Goal: Task Accomplishment & Management: Manage account settings

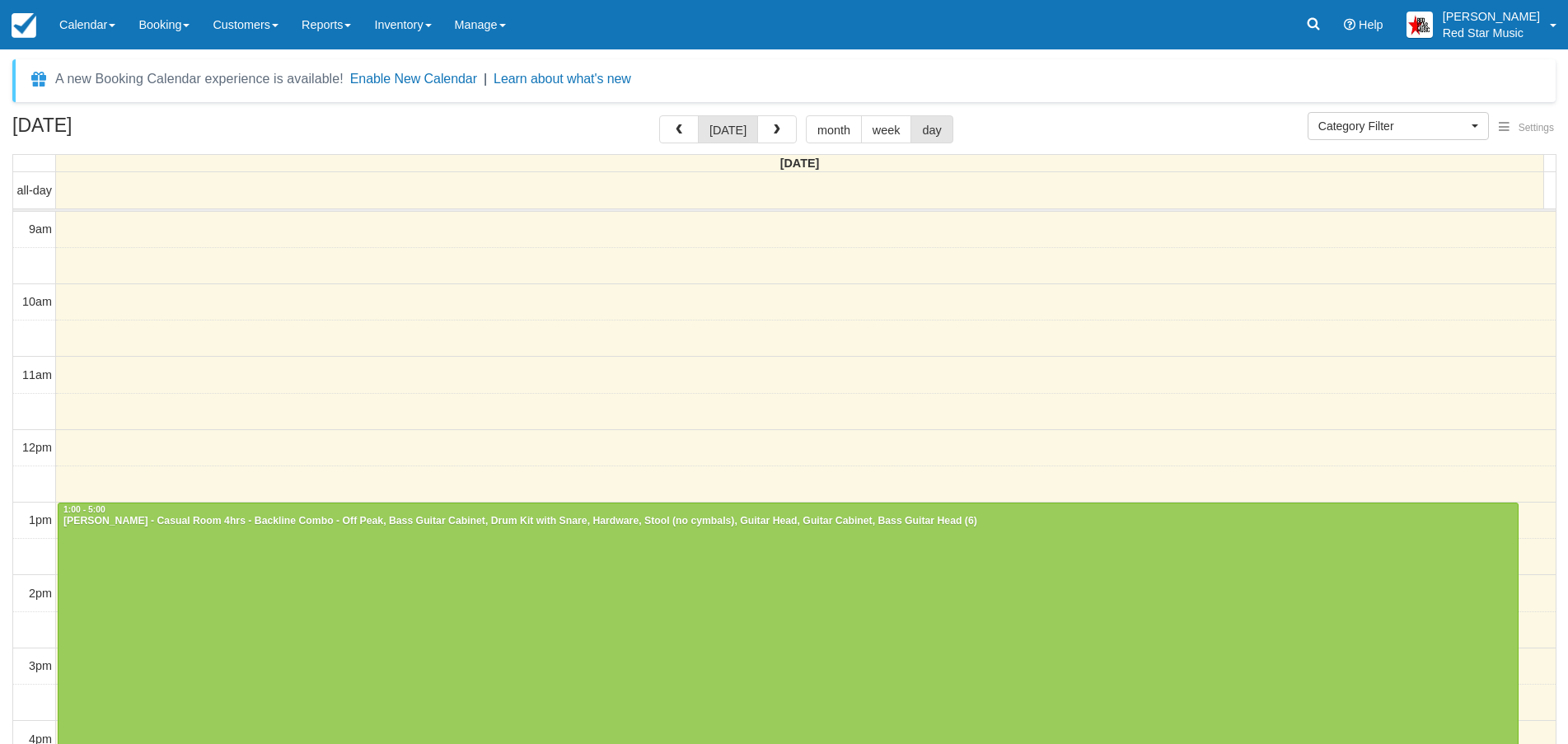
select select
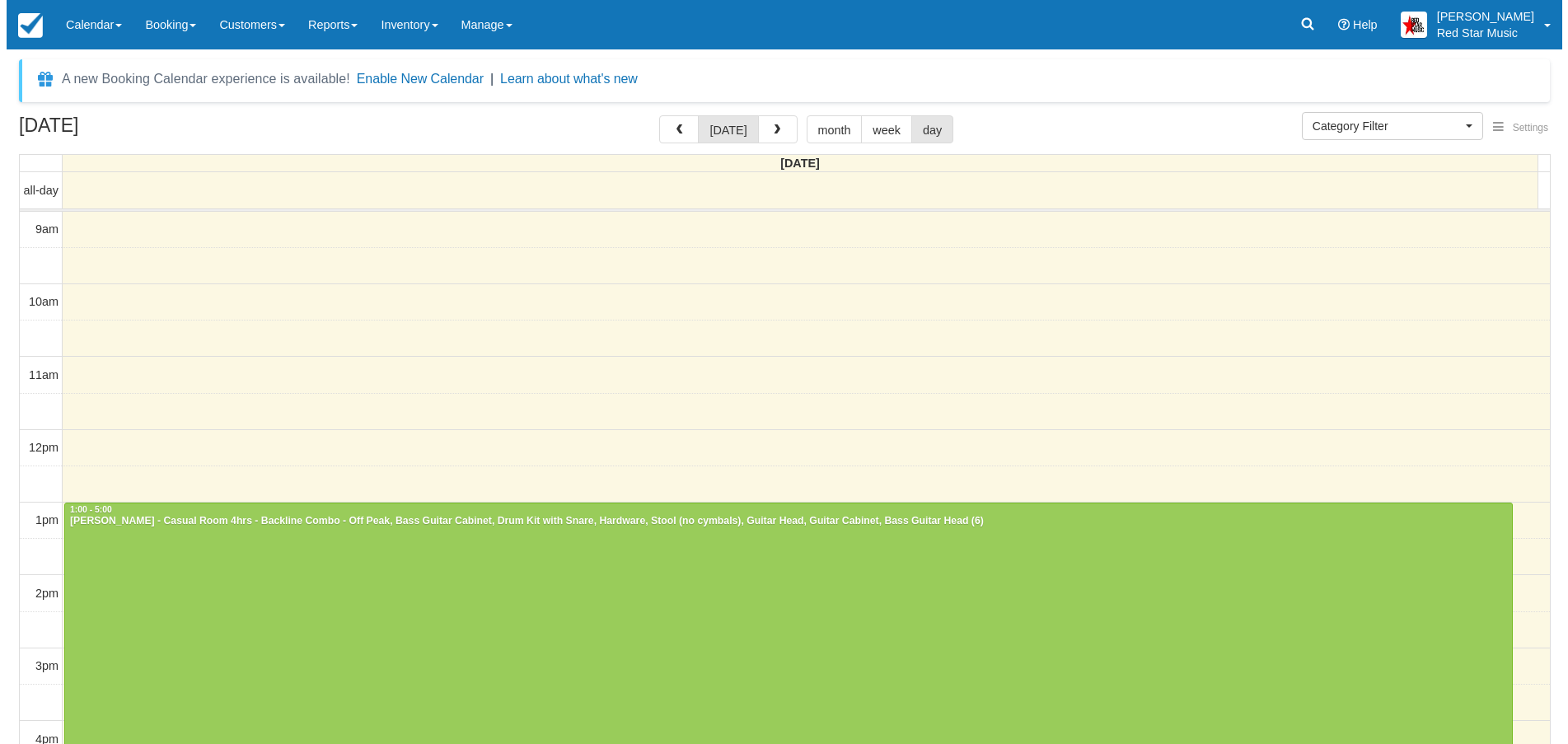
scroll to position [2, 0]
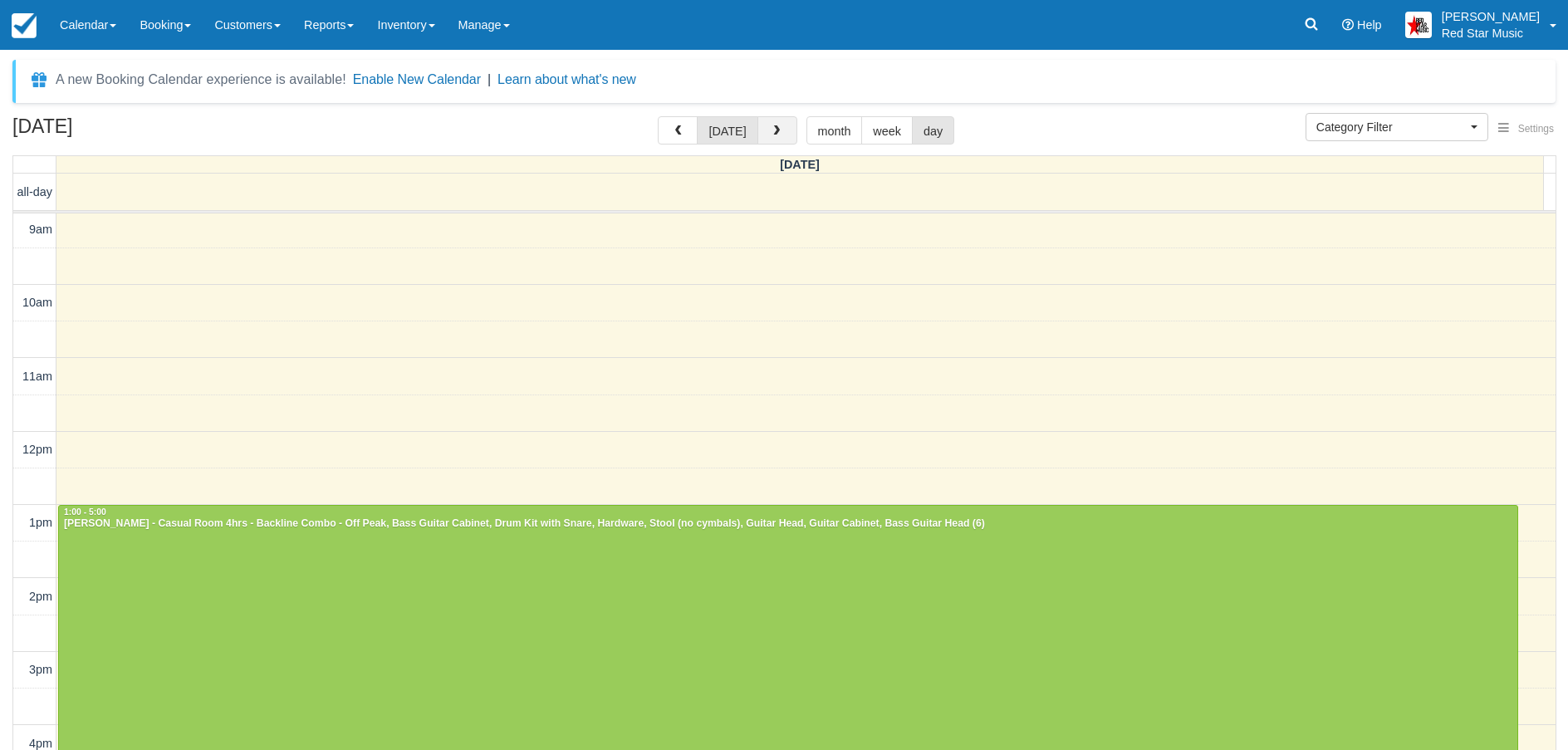
click at [775, 129] on span "button" at bounding box center [777, 132] width 12 height 12
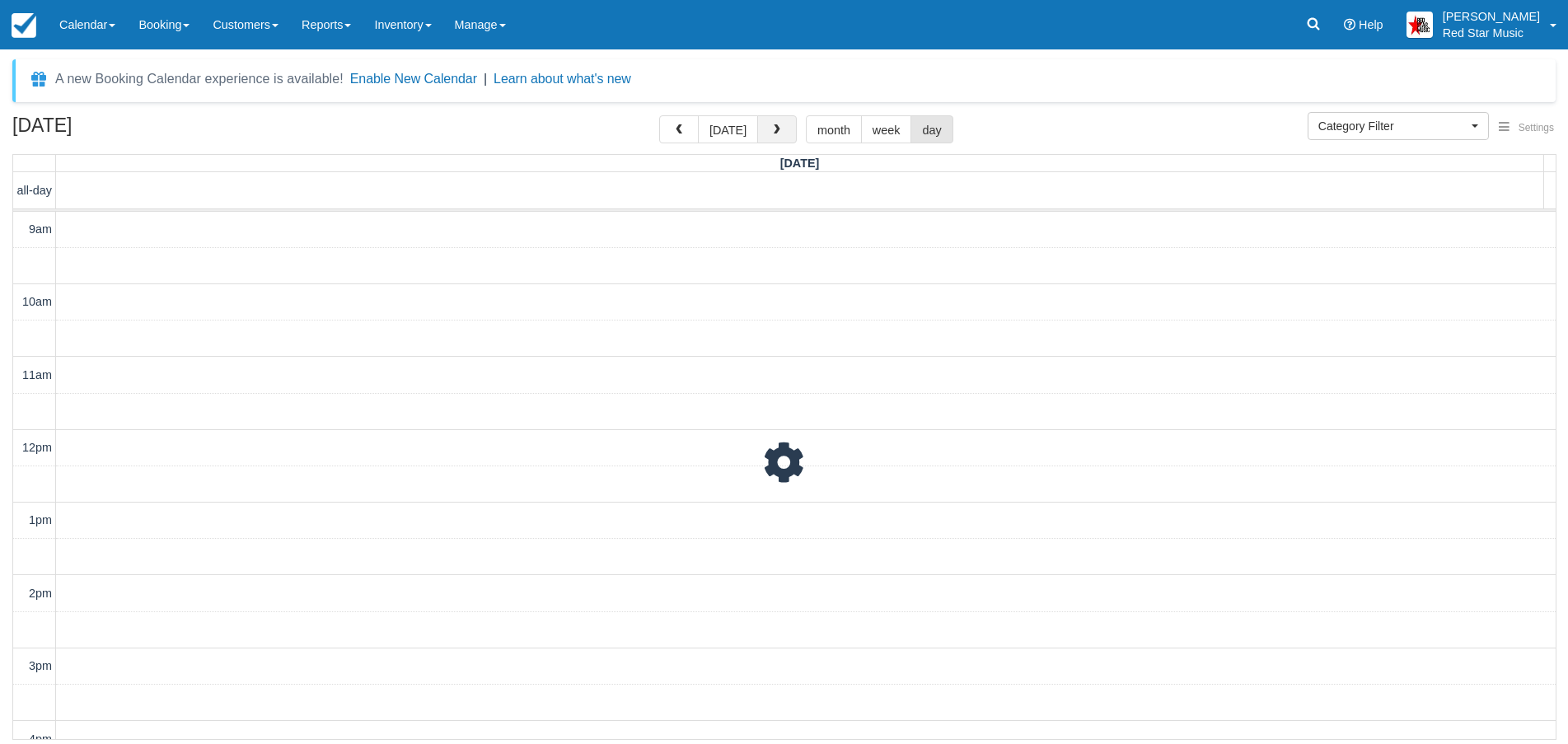
scroll to position [491, 0]
click at [772, 128] on span "button" at bounding box center [778, 131] width 12 height 12
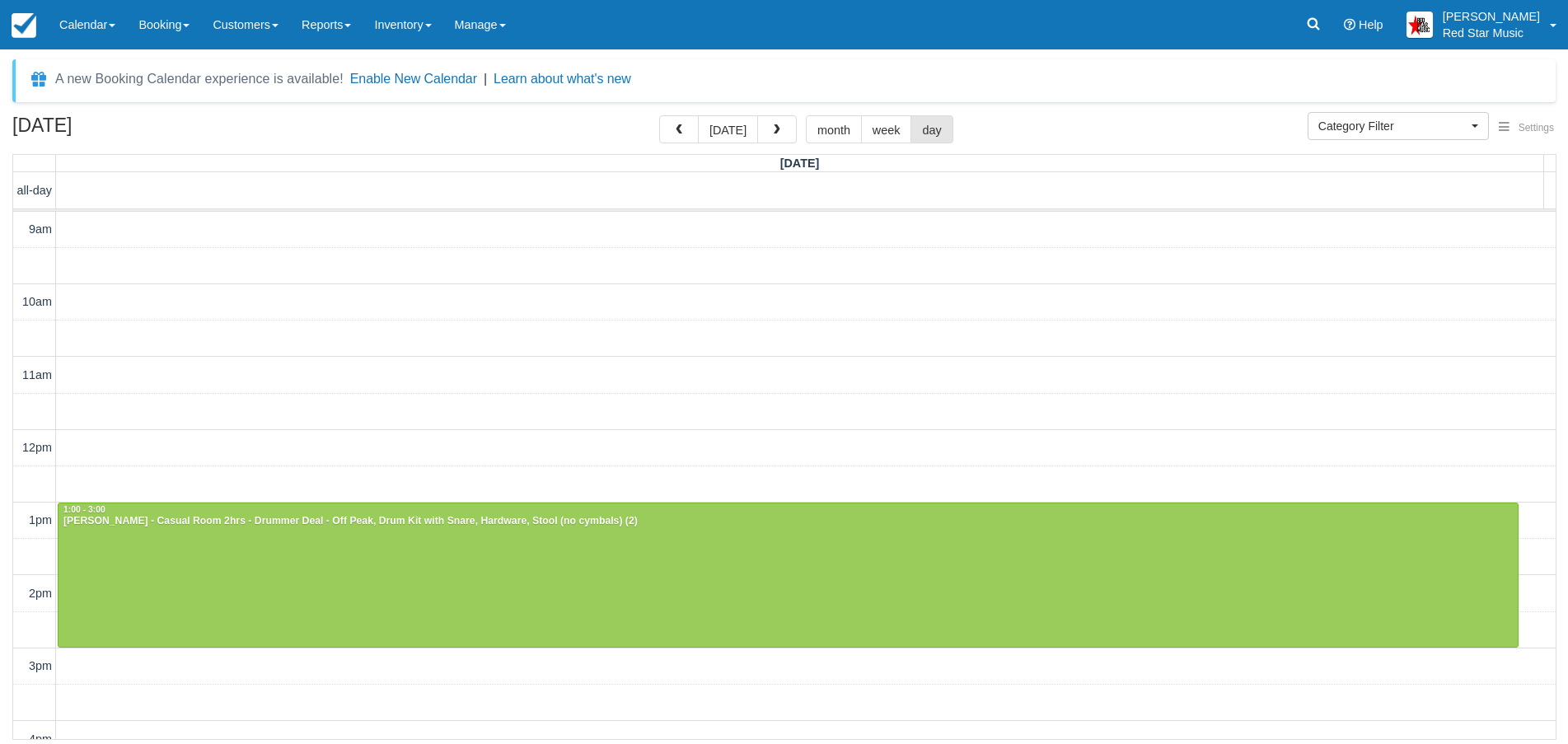
scroll to position [419, 0]
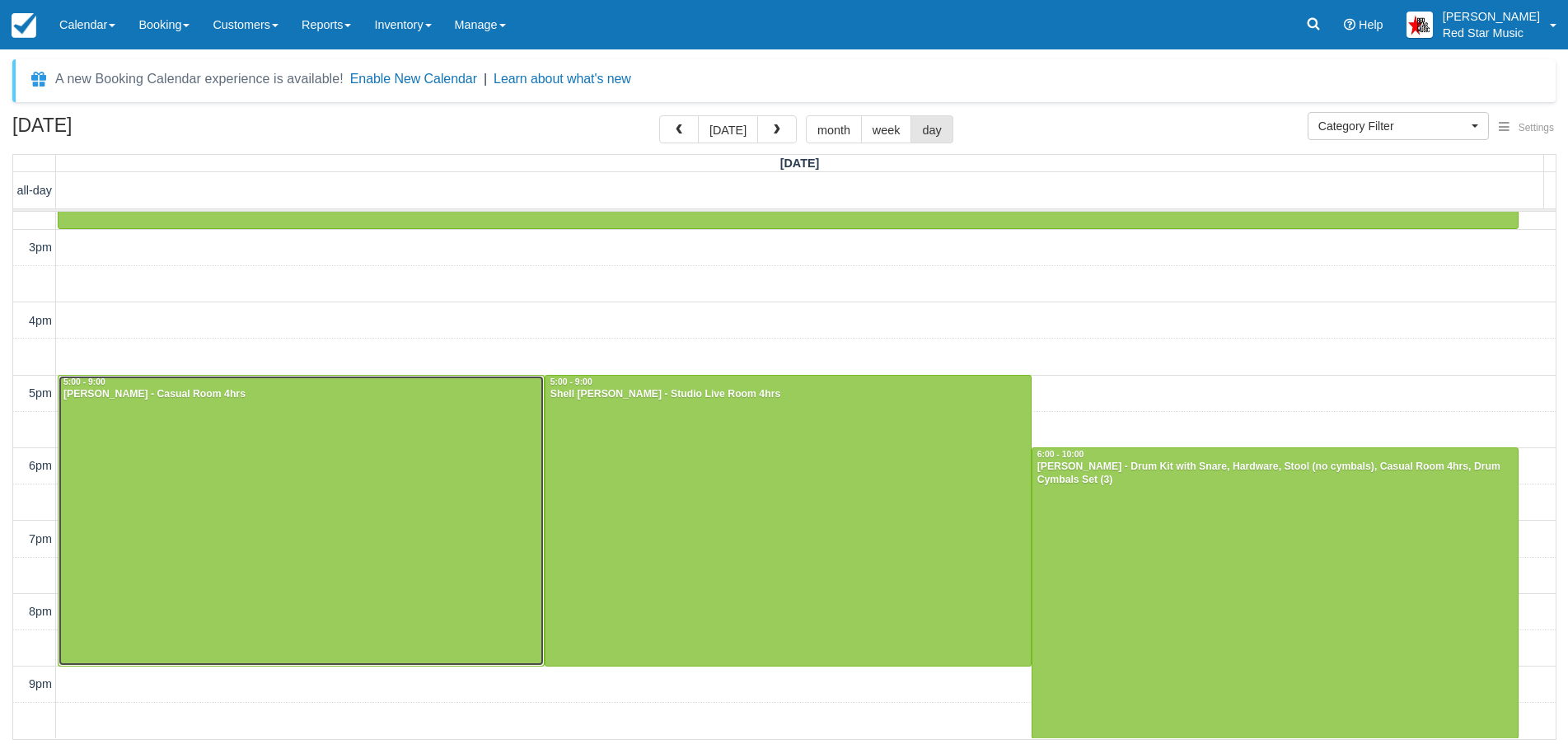
click at [387, 440] on div at bounding box center [301, 520] width 486 height 290
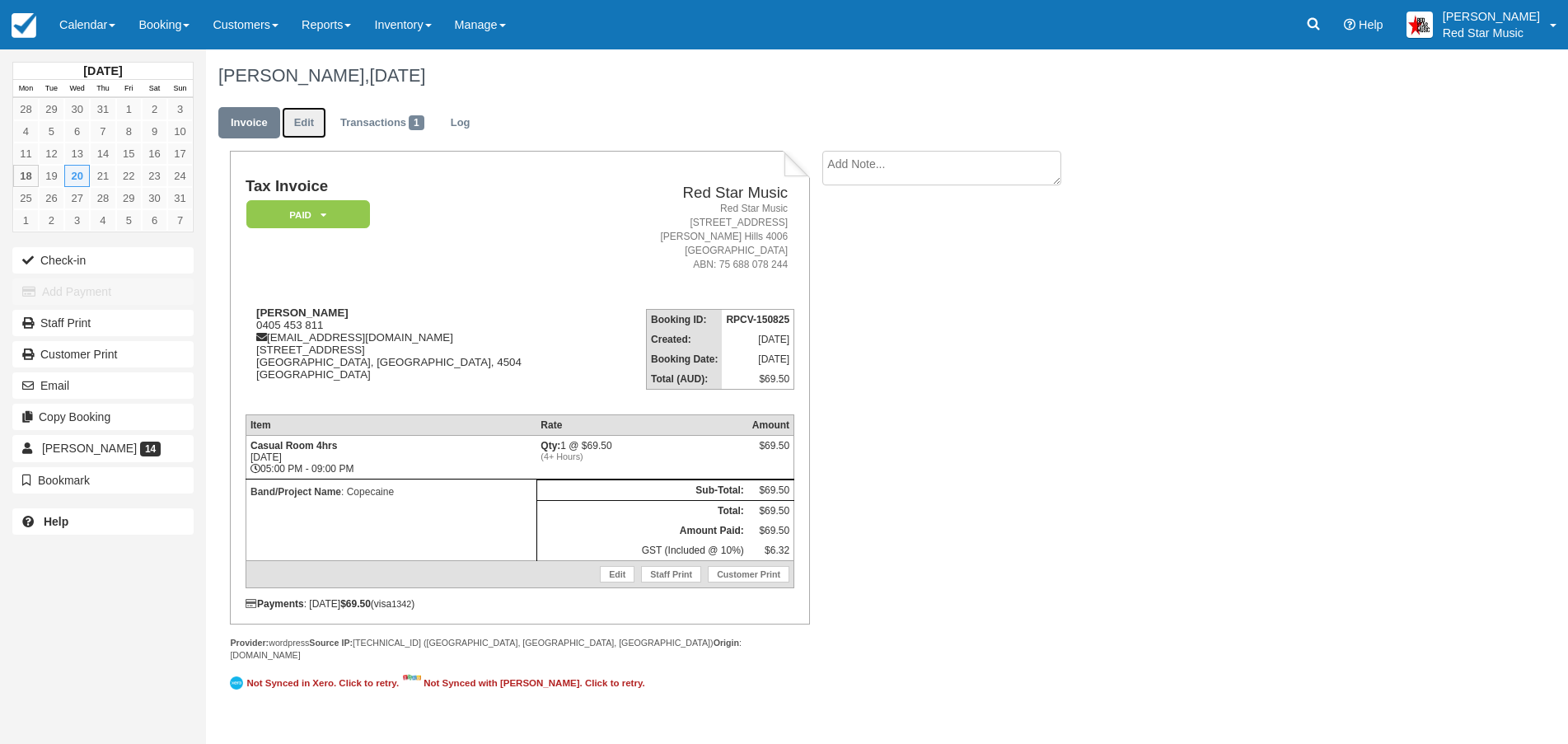
click at [304, 113] on link "Edit" at bounding box center [304, 124] width 44 height 32
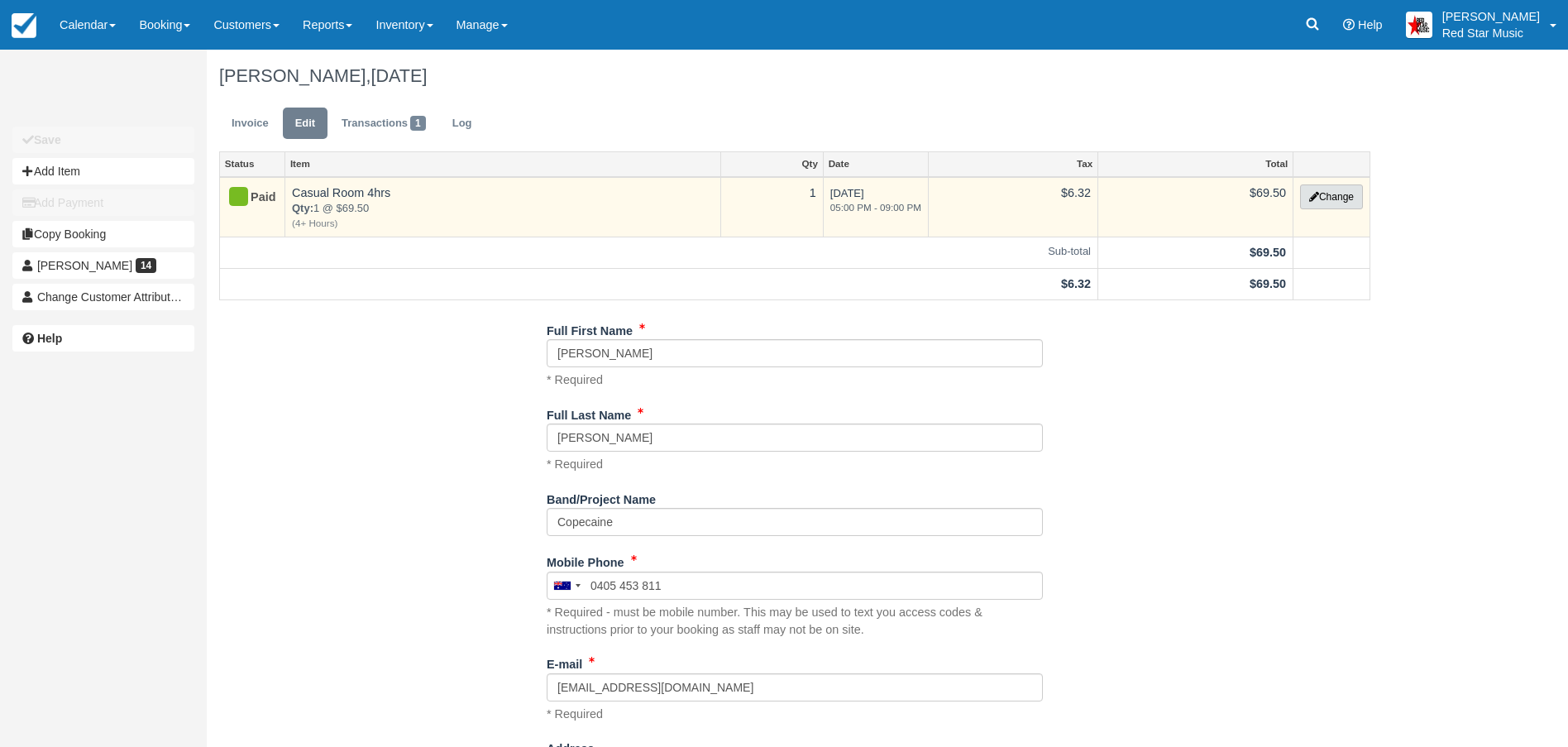
click at [1327, 199] on button "Change" at bounding box center [1331, 196] width 63 height 25
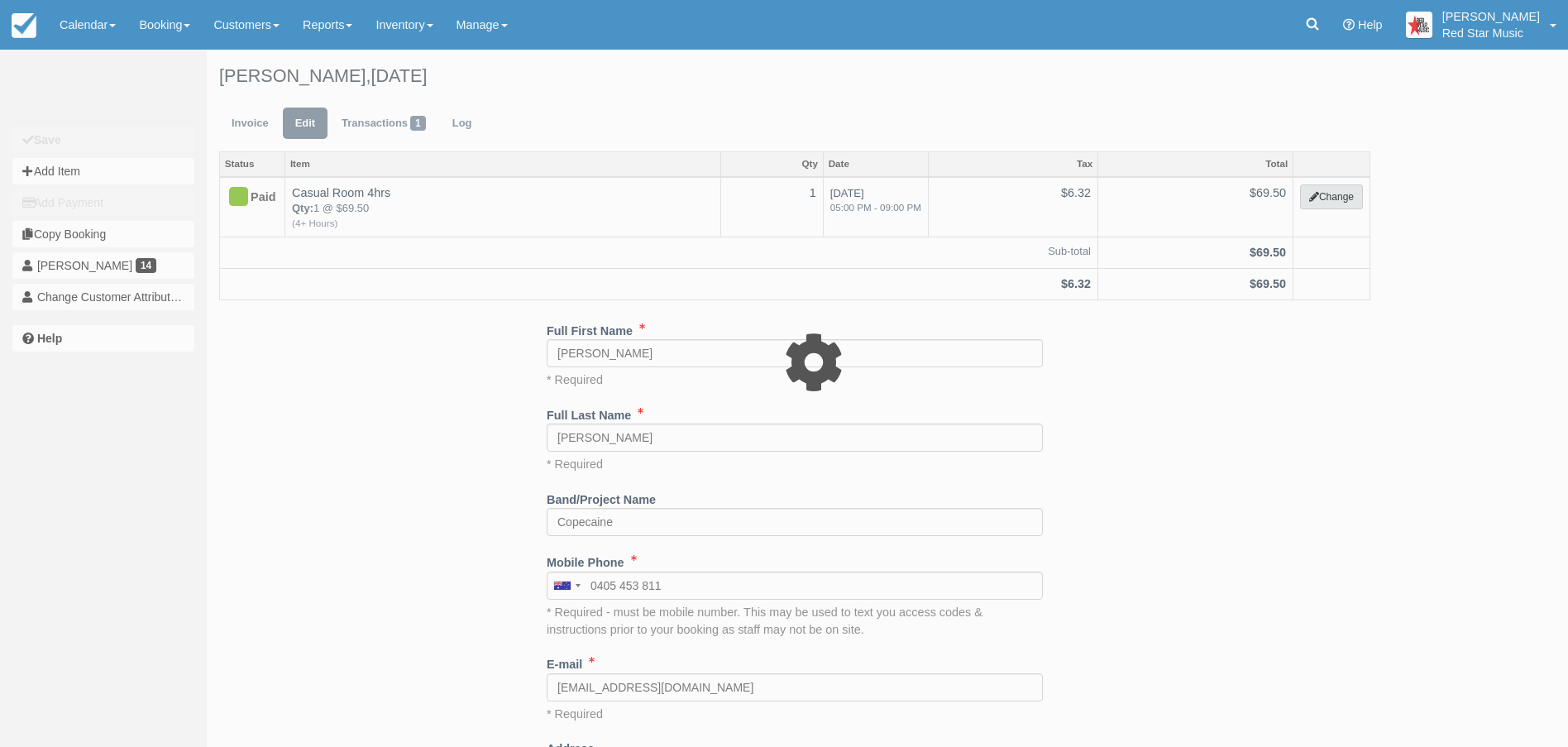
select select "6"
type input "69.50"
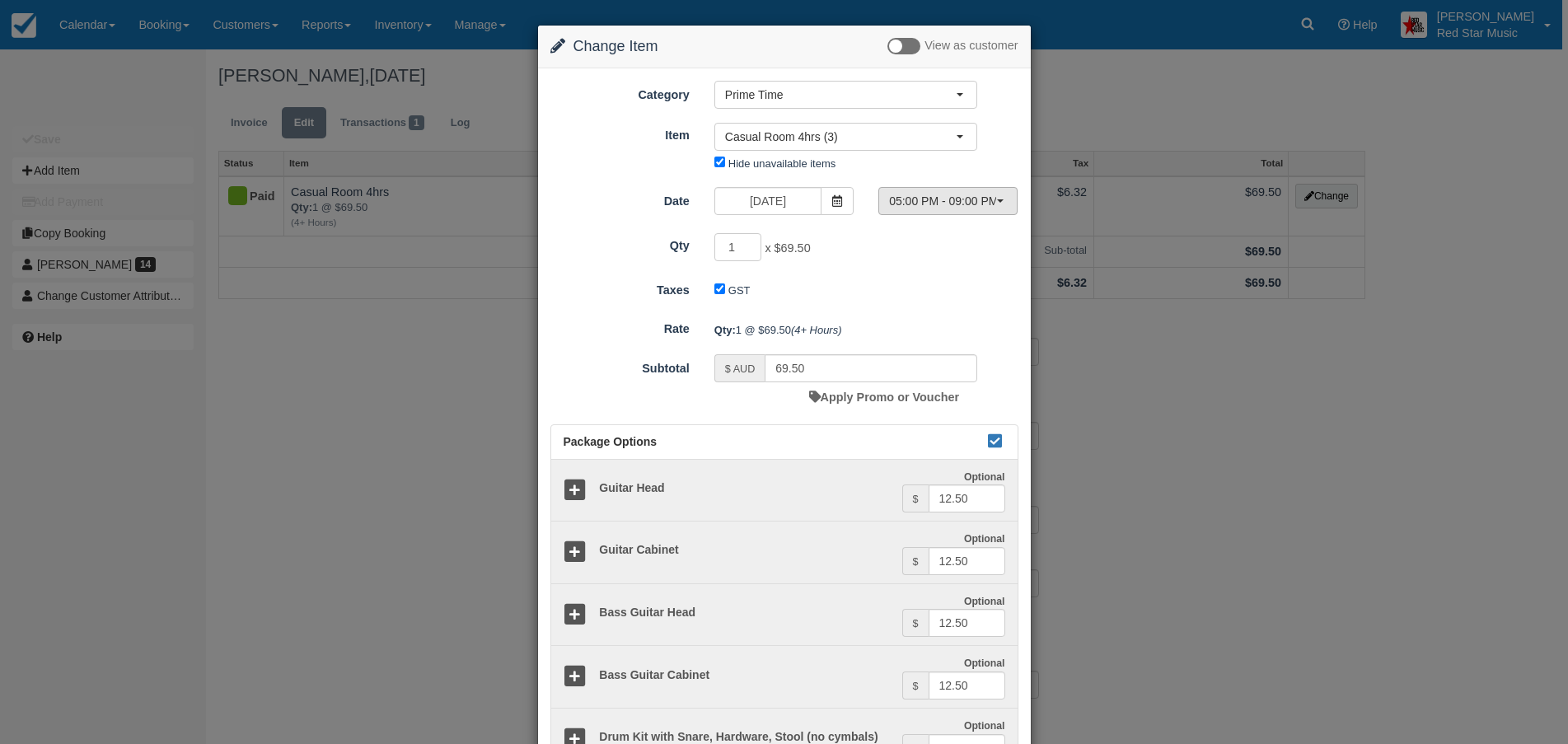
click at [1001, 200] on button "05:00 PM - 09:00 PM" at bounding box center [947, 201] width 139 height 28
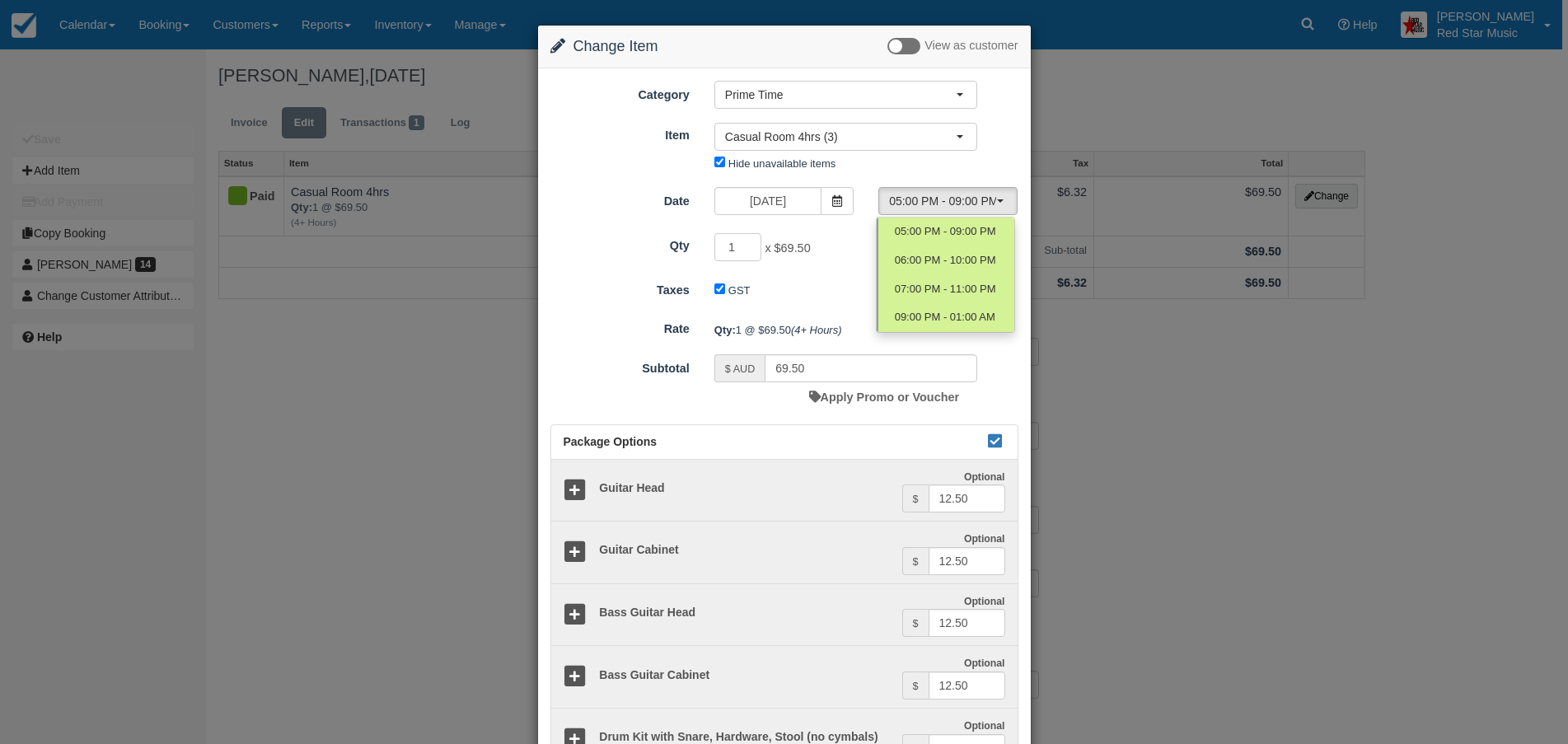
click at [997, 136] on div "Item Nothing selected Casual Room 4hrs (3) Casual Room 3hrs (3) Casual Room 4hr…" at bounding box center [784, 148] width 493 height 55
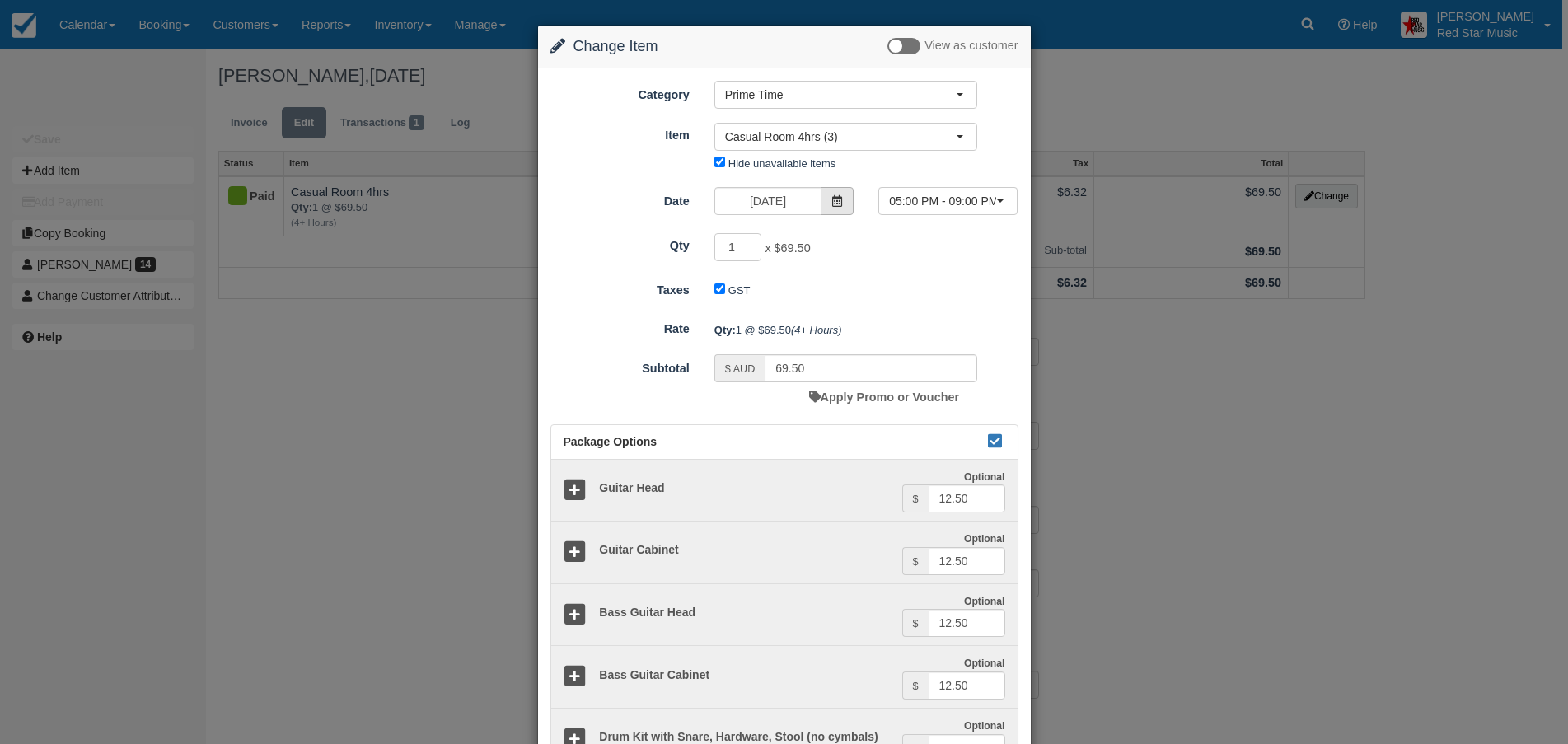
click at [837, 195] on icon at bounding box center [837, 201] width 12 height 12
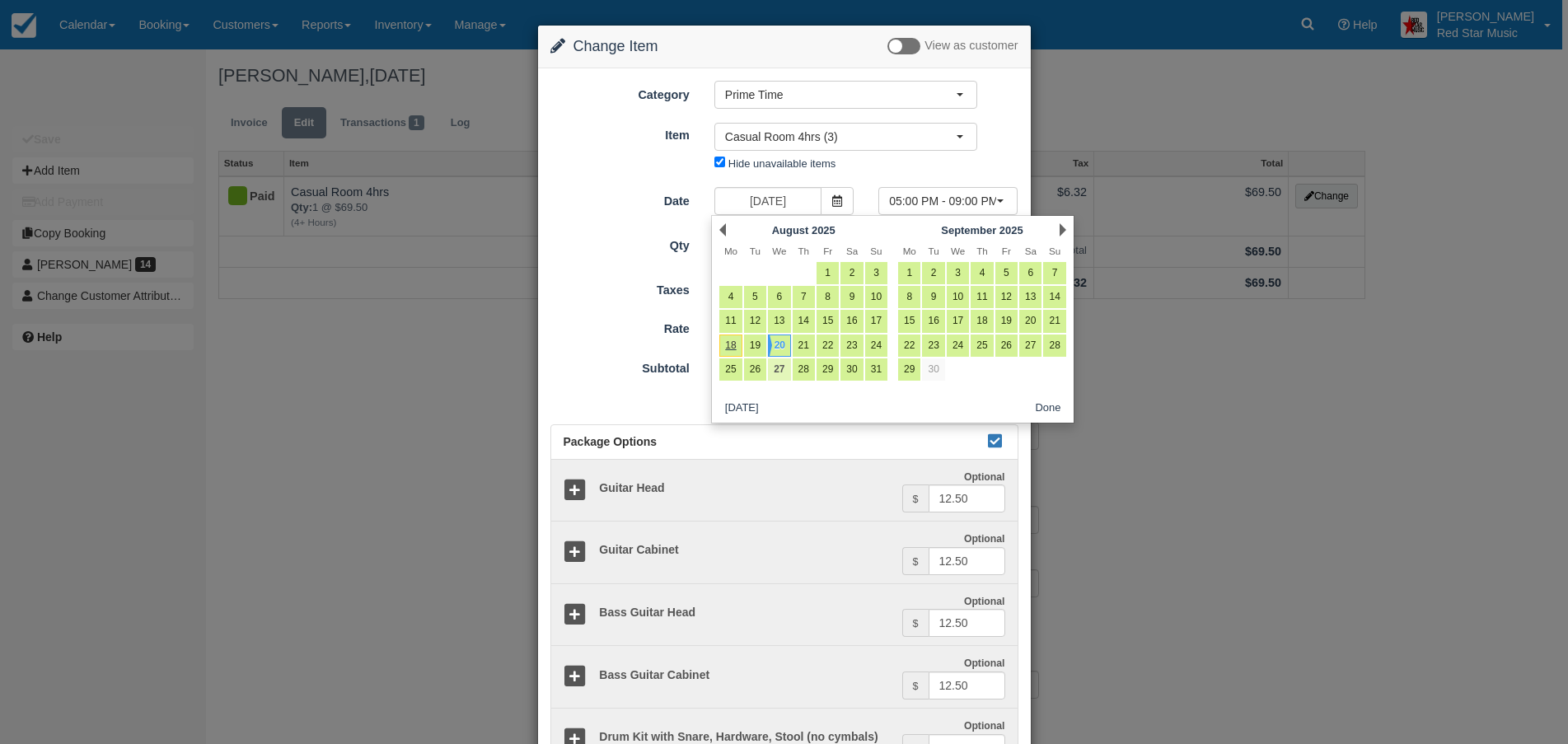
click at [778, 361] on link "27" at bounding box center [779, 369] width 22 height 22
type input "[DATE]"
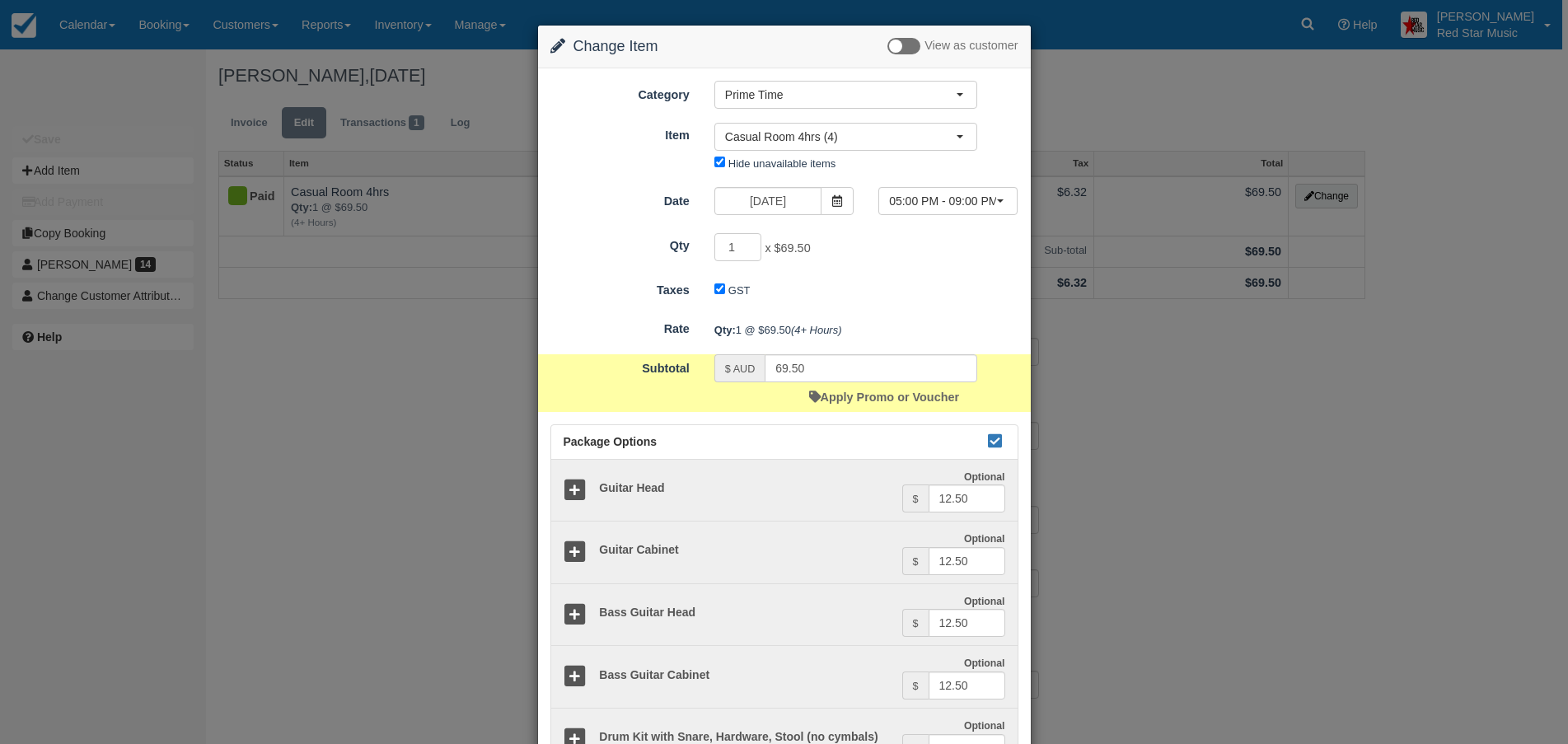
scroll to position [384, 0]
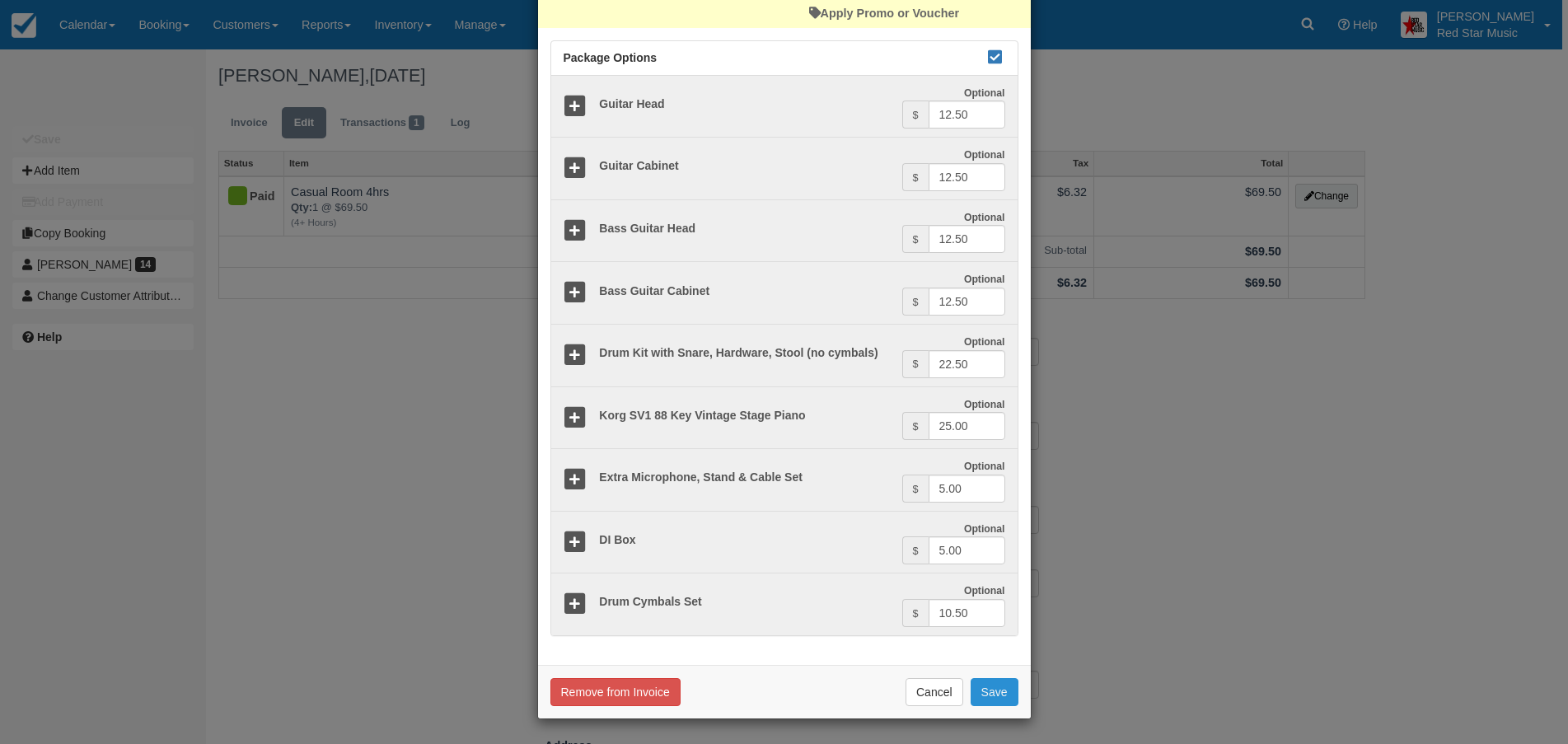
click at [985, 684] on button "Save" at bounding box center [994, 692] width 48 height 28
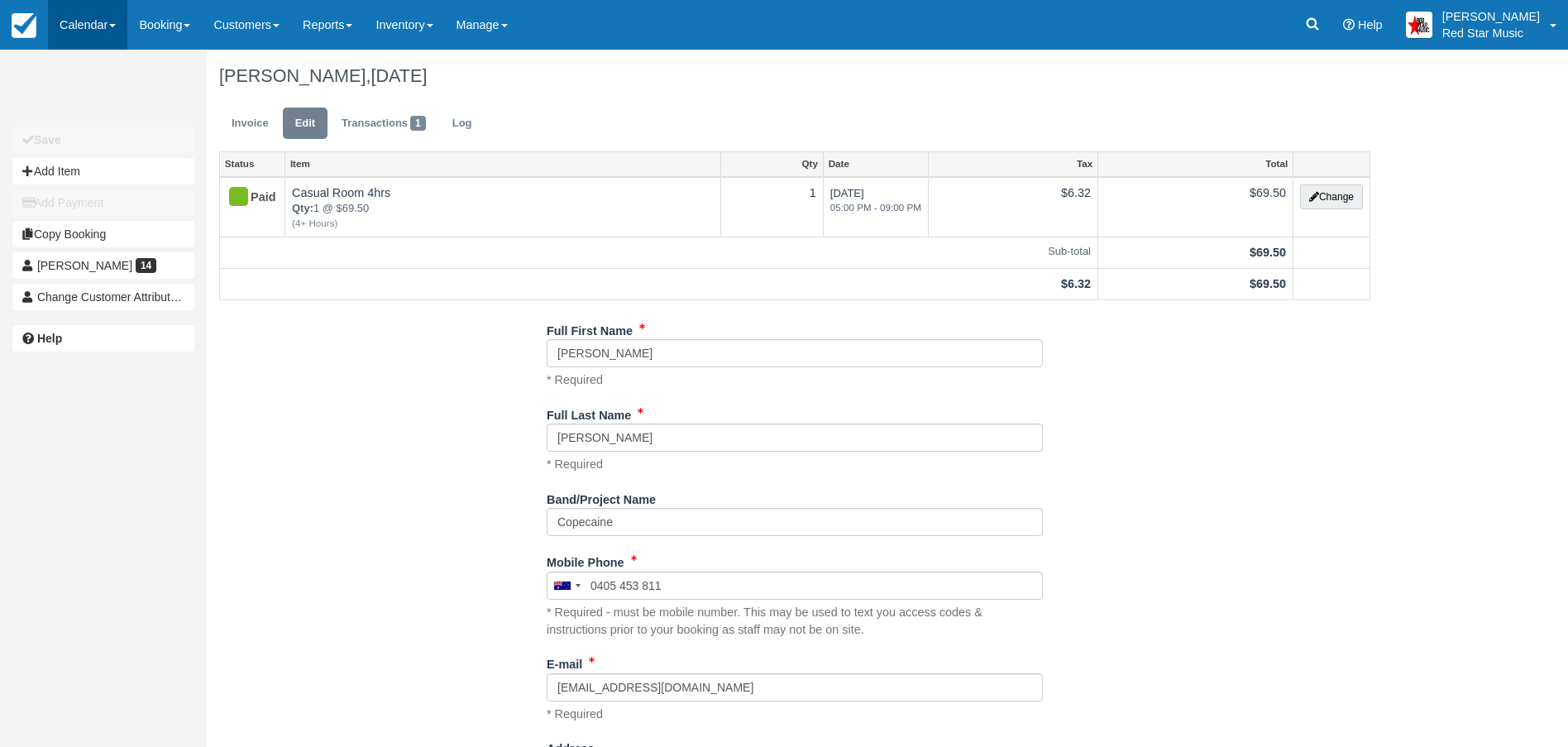
click at [81, 22] on link "Calendar" at bounding box center [87, 25] width 80 height 50
click at [76, 228] on link "Day" at bounding box center [114, 228] width 131 height 36
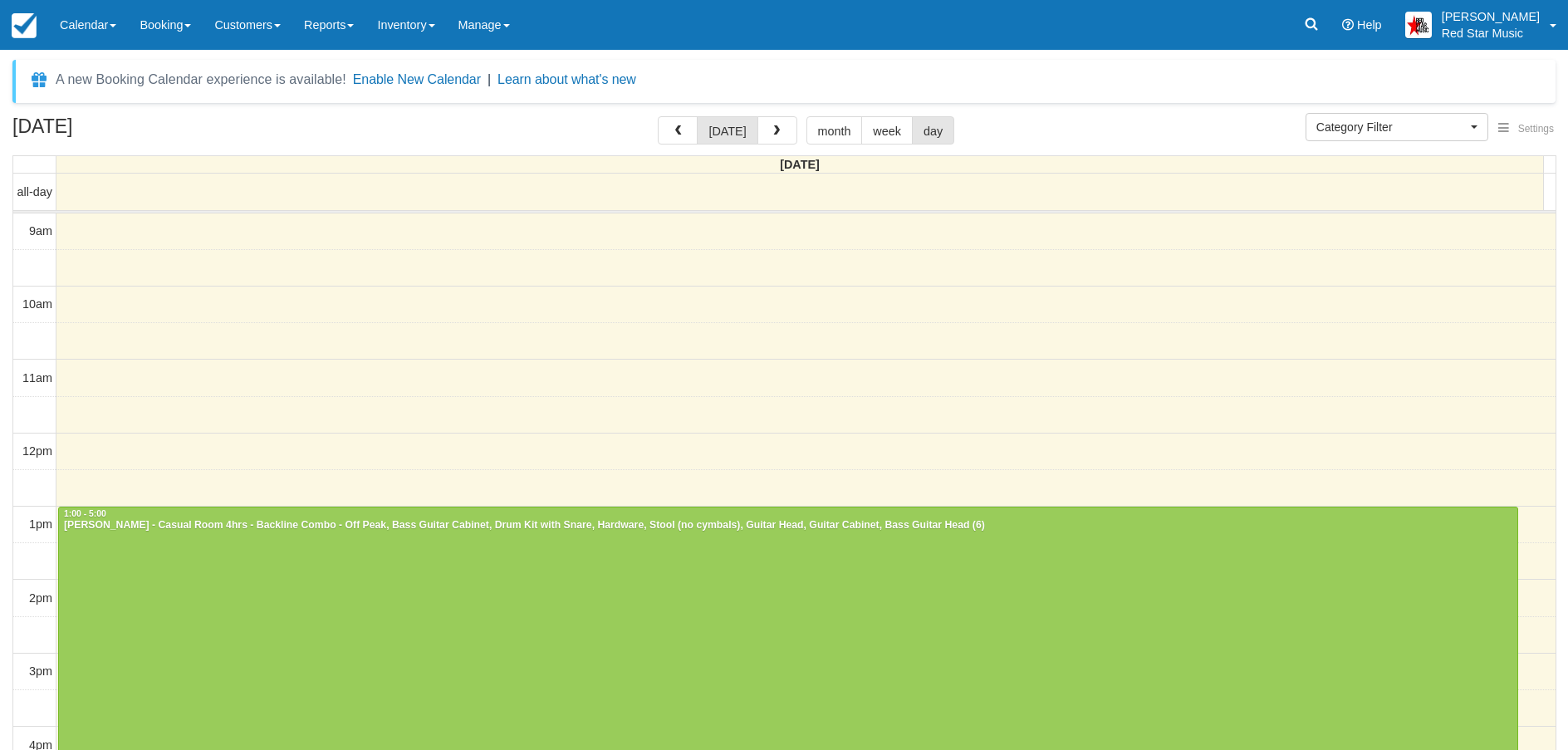
select select
